Goal: Understand process/instructions: Learn how to perform a task or action

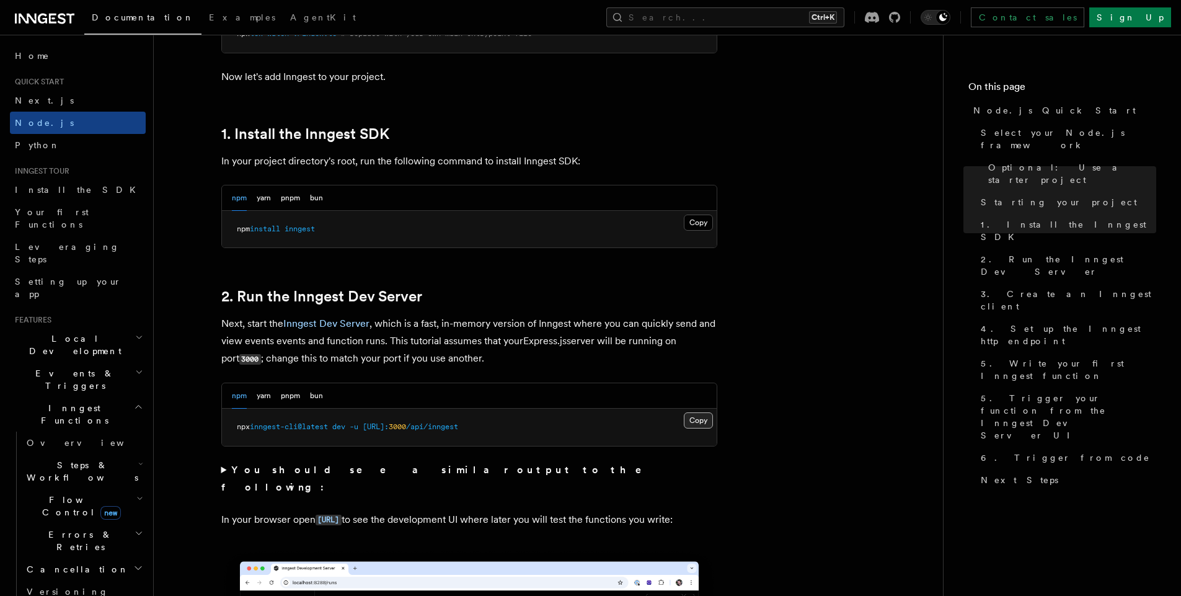
click at [700, 419] on button "Copy Copied" at bounding box center [698, 420] width 29 height 16
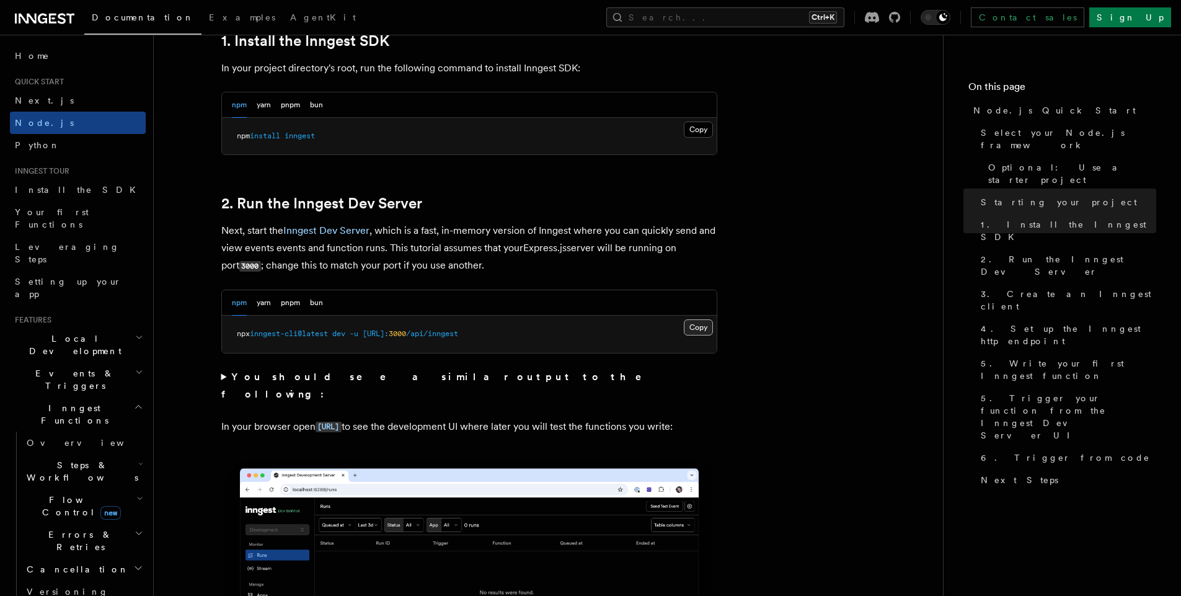
click at [696, 328] on button "Copy Copied" at bounding box center [698, 327] width 29 height 16
